Goal: Book appointment/travel/reservation

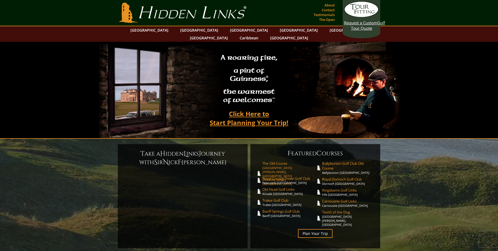
click at [278, 161] on span "The Old Course" at bounding box center [288, 163] width 53 height 5
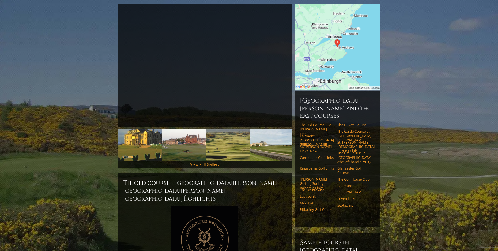
scroll to position [52, 0]
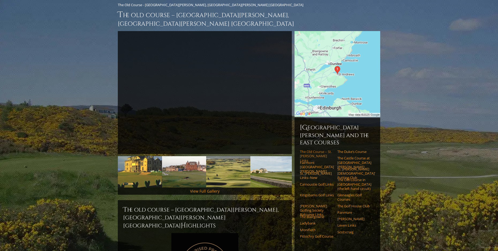
click at [313, 149] on link "The Old Course – St. [PERSON_NAME] Links" at bounding box center [317, 155] width 34 height 13
